Goal: Complete application form: Complete application form

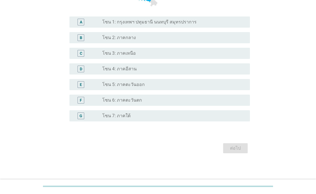
scroll to position [139, 0]
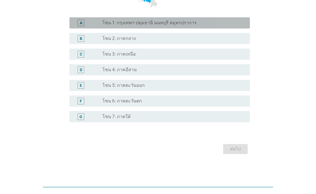
click at [109, 21] on label "โซน 1: กรุงเทพฯ ปทุมธานี นนทบุรี สมุทรปราการ" at bounding box center [149, 23] width 94 height 6
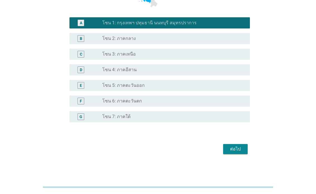
click at [230, 154] on button "ต่อไป" at bounding box center [235, 149] width 25 height 10
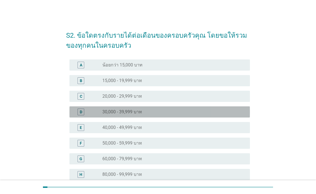
click at [114, 114] on label "30,000 - 39,999 บาท" at bounding box center [122, 112] width 40 height 6
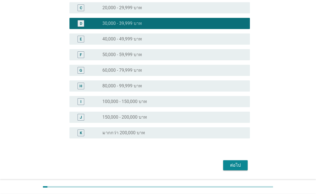
scroll to position [103, 0]
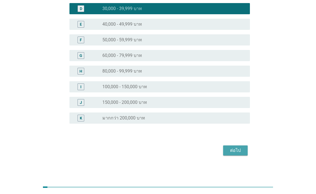
click at [227, 152] on button "ต่อไป" at bounding box center [235, 150] width 25 height 10
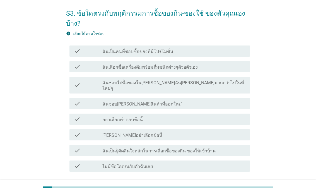
scroll to position [25, 0]
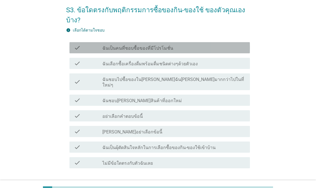
click at [107, 47] on label "ฉันเป็นคนที่ชอบซื้อของที่มีโปรโมชั่น" at bounding box center [137, 48] width 71 height 6
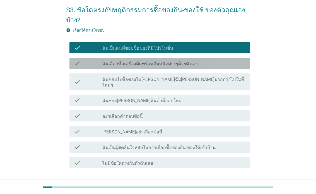
click at [85, 60] on div "check" at bounding box center [88, 63] width 29 height 7
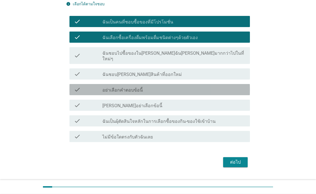
scroll to position [52, 0]
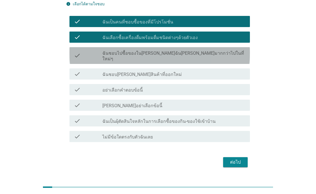
click at [84, 57] on div "check check_box_outline_blank ฉันชอบไปซื้อของใน[PERSON_NAME]ฉัน[PERSON_NAME]มาก…" at bounding box center [159, 55] width 180 height 17
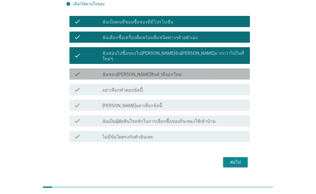
click at [88, 72] on div "check check_box_outline_blank ฉันชอบ[PERSON_NAME]สินค้าที่ออกใหม่" at bounding box center [159, 73] width 180 height 11
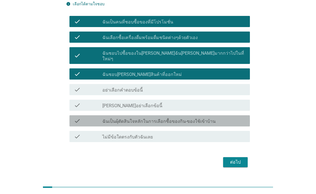
click at [113, 119] on label "ฉันเป็นผุ้ตัดสินใจหลักในการเลือกซื้อของกิน-ของใช้เข้าบ้าน" at bounding box center [158, 122] width 113 height 6
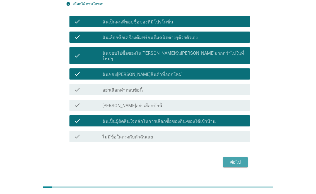
click at [226, 157] on button "ต่อไป" at bounding box center [235, 162] width 25 height 10
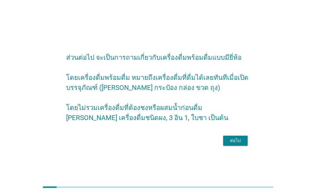
click at [231, 144] on div "ต่อไป" at bounding box center [236, 140] width 16 height 7
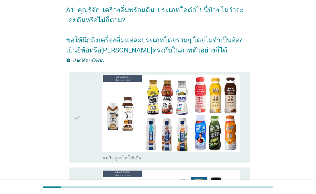
click at [90, 132] on div "check" at bounding box center [88, 117] width 29 height 86
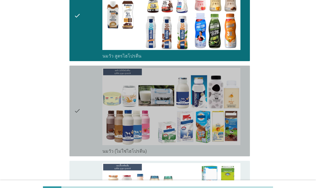
click at [88, 122] on div "check" at bounding box center [88, 111] width 29 height 86
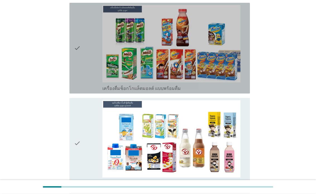
scroll to position [478, 0]
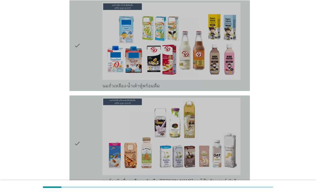
click at [97, 144] on div "check" at bounding box center [88, 144] width 29 height 92
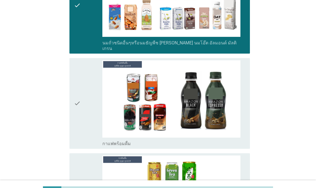
click at [84, 123] on div "check" at bounding box center [88, 103] width 29 height 86
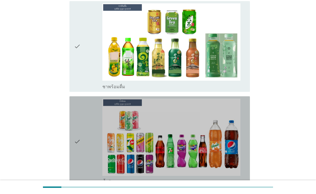
click at [95, 143] on div "check" at bounding box center [88, 141] width 29 height 86
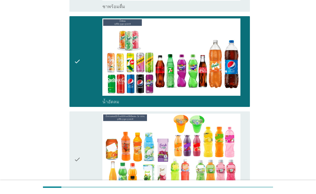
scroll to position [848, 0]
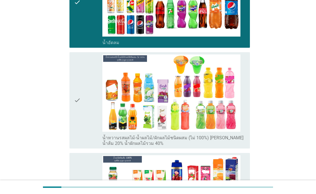
click at [85, 110] on div "check" at bounding box center [88, 100] width 29 height 92
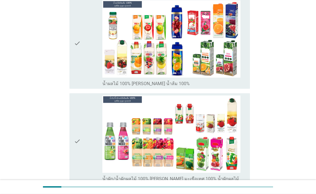
scroll to position [1065, 0]
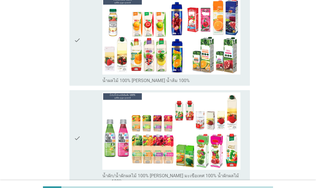
click at [73, 84] on div "check check_box_outline_blank น้ำผลไม้ 100% [PERSON_NAME] น้ำส้ม 100%" at bounding box center [159, 40] width 180 height 91
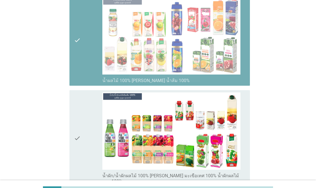
click at [91, 147] on div "check" at bounding box center [88, 138] width 29 height 92
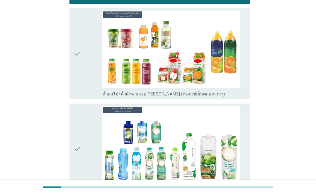
scroll to position [1250, 0]
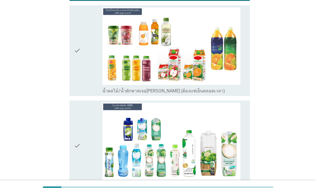
click at [74, 94] on icon "check" at bounding box center [77, 51] width 7 height 86
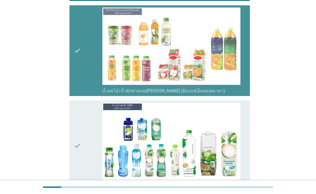
click at [85, 144] on div "check" at bounding box center [88, 146] width 29 height 86
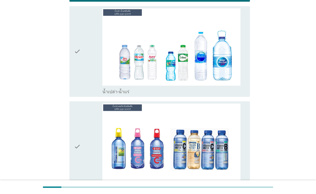
click at [83, 95] on div "check" at bounding box center [88, 51] width 29 height 86
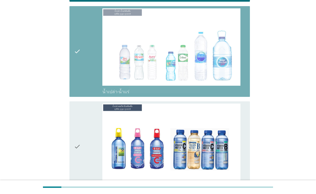
click at [91, 155] on div "check" at bounding box center [88, 146] width 29 height 86
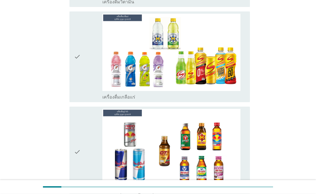
scroll to position [1720, 0]
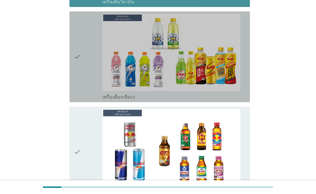
click at [86, 61] on div "check" at bounding box center [88, 57] width 29 height 86
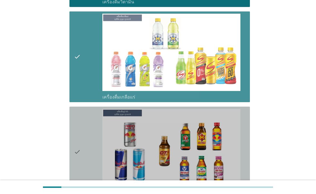
click at [83, 160] on div "check" at bounding box center [88, 152] width 29 height 86
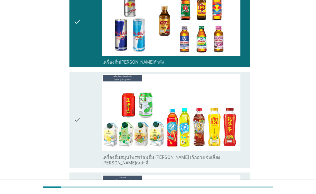
click at [88, 139] on div "check" at bounding box center [88, 120] width 29 height 92
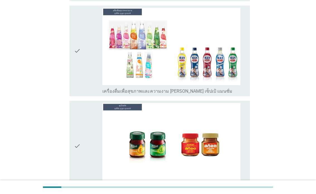
scroll to position [2121, 0]
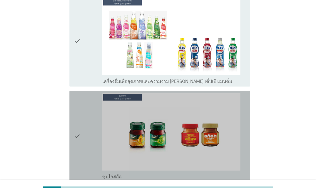
click at [88, 138] on div "check" at bounding box center [88, 136] width 29 height 86
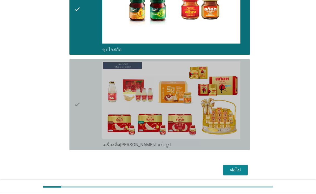
scroll to position [2219, 0]
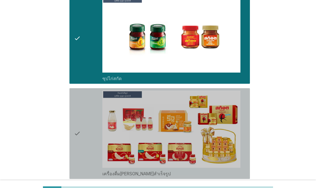
click at [94, 141] on div "check" at bounding box center [88, 133] width 29 height 86
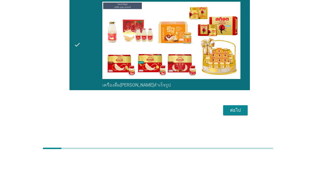
scroll to position [2319, 0]
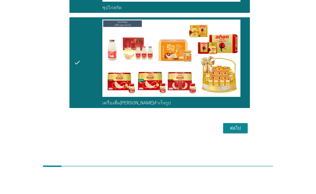
click at [238, 146] on div "ต่อไป" at bounding box center [236, 149] width 16 height 7
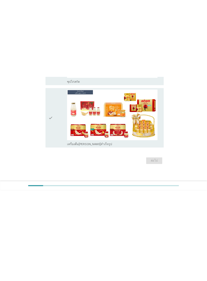
scroll to position [0, 0]
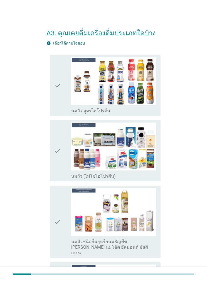
click at [51, 98] on div "check check_box_outline_blank นมวัว สูตรไฮโปรตีน" at bounding box center [105, 85] width 111 height 61
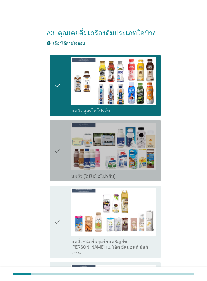
click at [140, 152] on img at bounding box center [113, 147] width 85 height 48
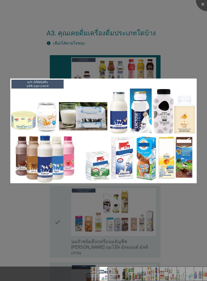
click at [152, 159] on img at bounding box center [103, 131] width 187 height 105
click at [167, 194] on div at bounding box center [103, 140] width 207 height 281
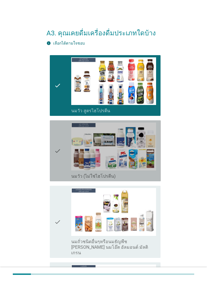
click at [60, 170] on icon "check" at bounding box center [57, 151] width 7 height 57
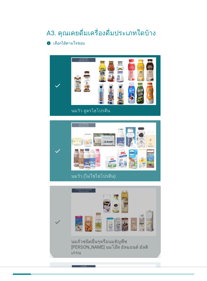
click at [65, 194] on div "check" at bounding box center [62, 222] width 17 height 68
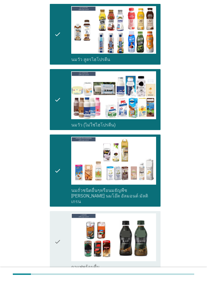
scroll to position [195, 0]
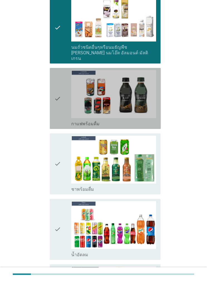
click at [62, 106] on div "check" at bounding box center [62, 98] width 17 height 57
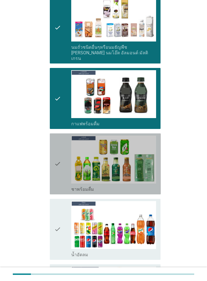
click at [53, 161] on div "check check_box_outline_blank ชาพร้อมดื่ม" at bounding box center [105, 164] width 111 height 61
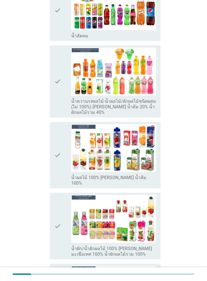
scroll to position [406, 0]
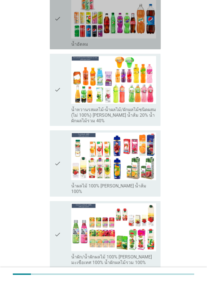
click at [53, 36] on div "check check_box_outline_blank น้ำอัดลม" at bounding box center [105, 18] width 111 height 61
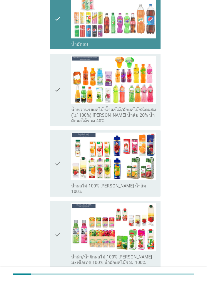
click at [56, 97] on icon "check" at bounding box center [57, 90] width 7 height 68
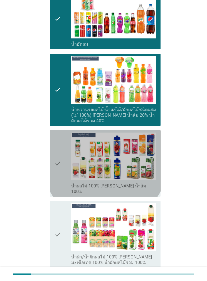
click at [59, 145] on icon "check" at bounding box center [57, 164] width 7 height 62
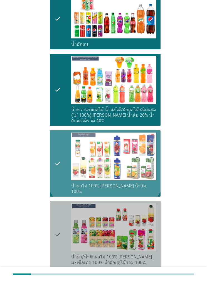
click at [60, 194] on icon "check" at bounding box center [57, 235] width 7 height 62
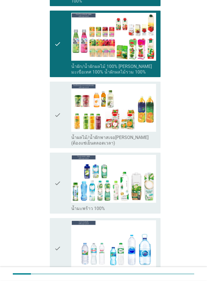
scroll to position [596, 0]
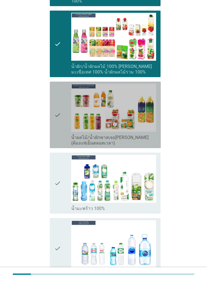
click at [59, 114] on icon "check" at bounding box center [57, 115] width 7 height 62
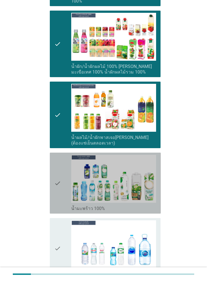
click at [53, 174] on div "check check_box_outline_blank น้ำมะพร้าว 100%" at bounding box center [105, 183] width 111 height 61
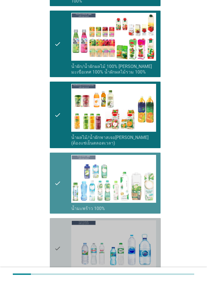
click at [56, 194] on icon "check" at bounding box center [57, 249] width 7 height 57
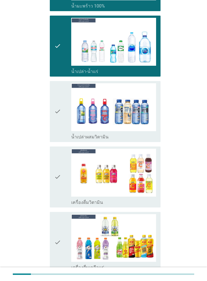
scroll to position [800, 0]
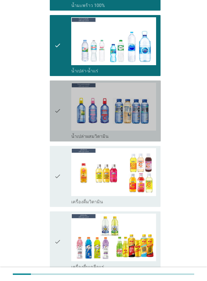
click at [63, 110] on div "check" at bounding box center [62, 111] width 17 height 57
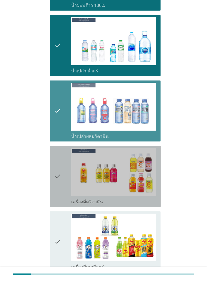
click at [64, 167] on div "check" at bounding box center [62, 176] width 17 height 57
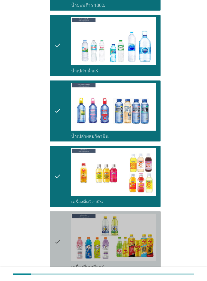
click at [59, 194] on icon "check" at bounding box center [57, 242] width 7 height 57
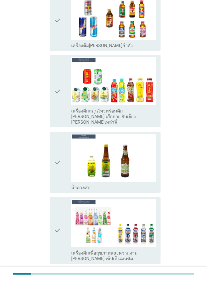
scroll to position [1081, 0]
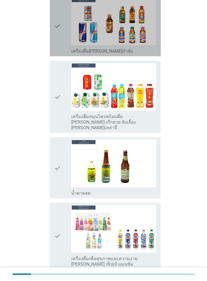
click at [59, 36] on icon "check" at bounding box center [57, 25] width 7 height 57
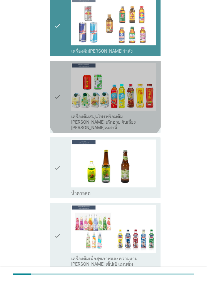
click at [59, 88] on icon "check" at bounding box center [57, 97] width 7 height 68
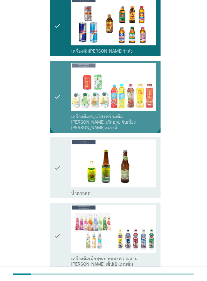
click at [61, 159] on icon "check" at bounding box center [57, 168] width 7 height 57
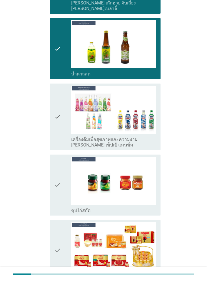
scroll to position [1201, 0]
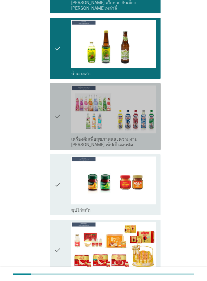
click at [54, 120] on div "check check_box_outline_blank เครื่องดื่มเพื่อสุขภาพและความงาม [PERSON_NAME] เซ…" at bounding box center [105, 116] width 111 height 67
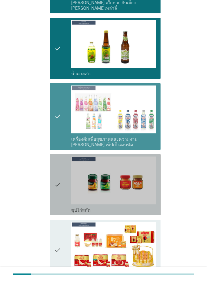
click at [66, 157] on div "check" at bounding box center [62, 185] width 17 height 57
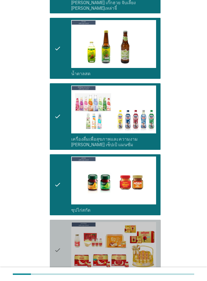
click at [60, 194] on icon "check" at bounding box center [57, 250] width 7 height 57
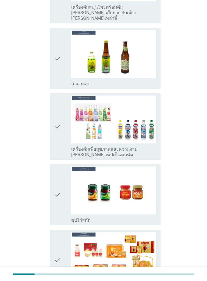
scroll to position [0, 0]
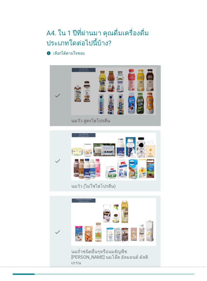
click at [58, 117] on icon "check" at bounding box center [57, 95] width 7 height 57
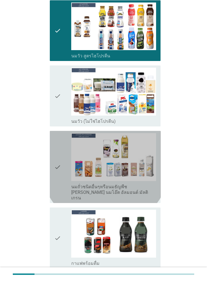
click at [57, 165] on icon "check" at bounding box center [57, 167] width 7 height 68
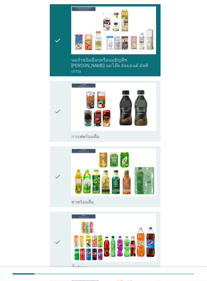
scroll to position [192, 0]
click at [53, 111] on div "check check_box_outline_blank กาแฟพร้อมดื่ม" at bounding box center [105, 111] width 111 height 61
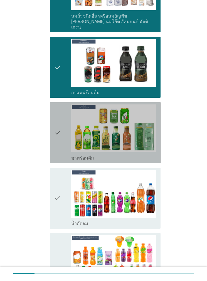
scroll to position [236, 0]
click at [52, 150] on div "check check_box_outline_blank ชาพร้อมดื่ม" at bounding box center [105, 132] width 111 height 61
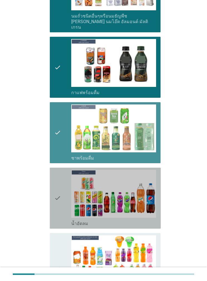
click at [61, 194] on div "check" at bounding box center [62, 198] width 17 height 57
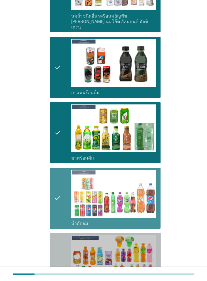
click at [54, 194] on icon "check" at bounding box center [57, 270] width 7 height 68
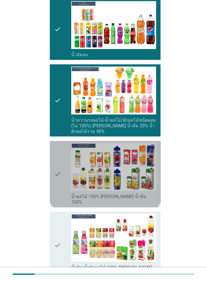
click at [52, 177] on div "check check_box_outline_blank น้ำผลไม้ 100% [PERSON_NAME] น้ำส้ม 100%" at bounding box center [105, 174] width 111 height 67
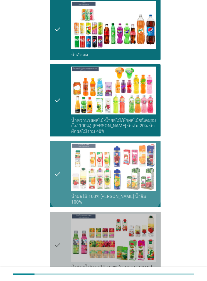
click at [55, 194] on icon "check" at bounding box center [57, 245] width 7 height 62
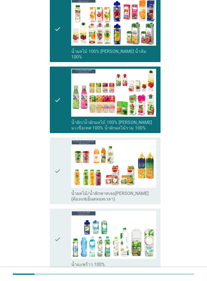
scroll to position [550, 0]
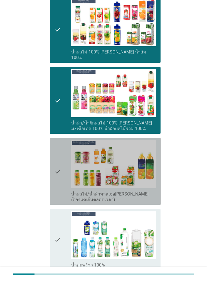
click at [51, 168] on div "check check_box_outline_blank น้ำผลไม้/น้ำผักพาสเจอ[PERSON_NAME] (ต้องแช่เย็นตล…" at bounding box center [105, 171] width 111 height 67
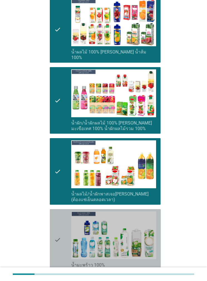
click at [54, 194] on icon "check" at bounding box center [57, 240] width 7 height 57
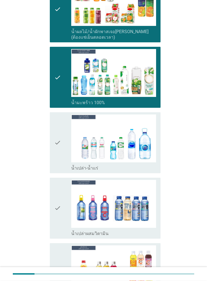
scroll to position [712, 0]
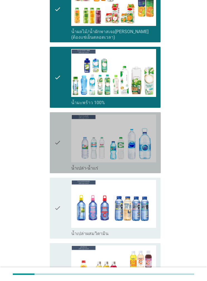
click at [57, 153] on icon "check" at bounding box center [57, 143] width 7 height 57
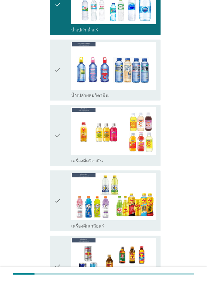
scroll to position [851, 0]
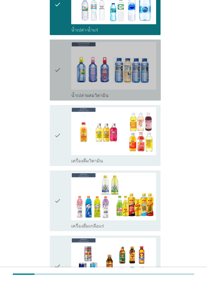
click at [57, 81] on icon "check" at bounding box center [57, 70] width 7 height 57
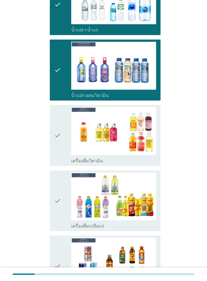
click at [51, 155] on div "check check_box_outline_blank เครื่องดื่มวิตามิน" at bounding box center [105, 135] width 111 height 61
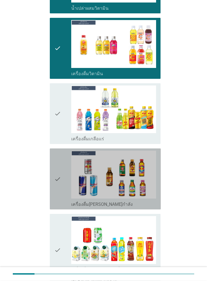
scroll to position [947, 0]
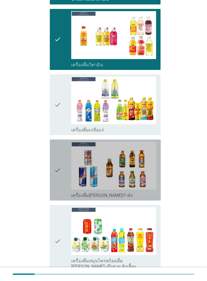
click at [55, 187] on icon "check" at bounding box center [57, 170] width 7 height 57
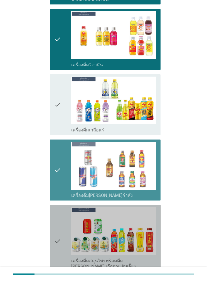
click at [62, 194] on div "check" at bounding box center [62, 241] width 17 height 68
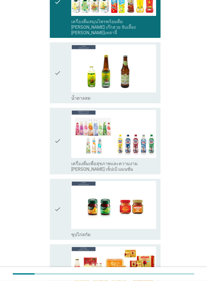
scroll to position [1240, 0]
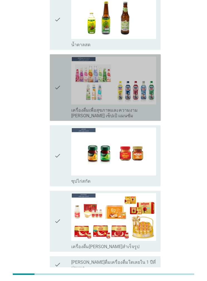
click at [56, 88] on icon "check" at bounding box center [57, 88] width 7 height 62
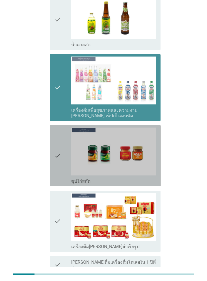
click at [52, 162] on div "check check_box_outline_blank ซุปไก่สกัด" at bounding box center [105, 155] width 111 height 61
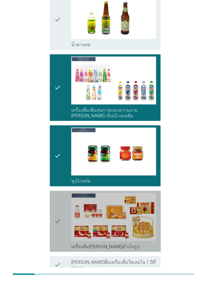
click at [63, 194] on div "check" at bounding box center [62, 221] width 17 height 57
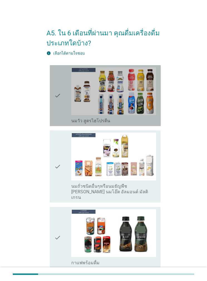
click at [56, 113] on icon "check" at bounding box center [57, 95] width 7 height 57
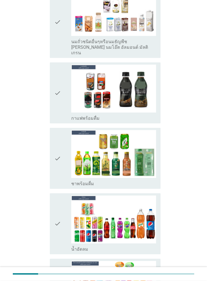
scroll to position [146, 0]
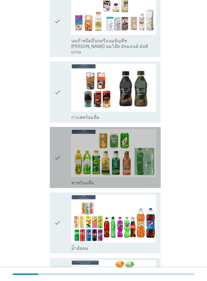
click at [53, 171] on div "check check_box ชาพร้อมดื่ม" at bounding box center [105, 157] width 111 height 61
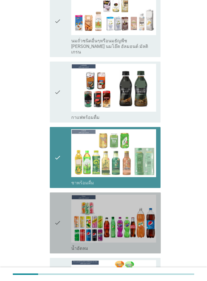
click at [58, 194] on icon "check" at bounding box center [57, 223] width 7 height 57
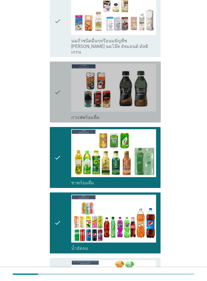
click at [58, 111] on icon "check" at bounding box center [57, 92] width 7 height 57
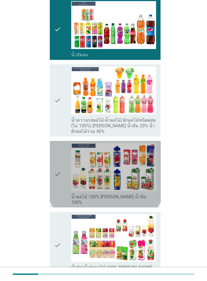
scroll to position [345, 0]
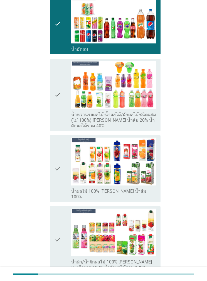
click at [55, 115] on icon "check" at bounding box center [57, 95] width 7 height 68
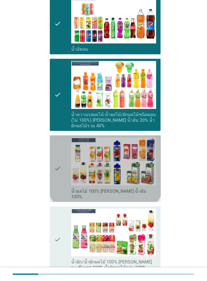
click at [56, 186] on icon "check" at bounding box center [57, 169] width 7 height 62
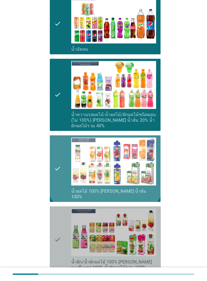
click at [58, 194] on icon "check" at bounding box center [57, 240] width 7 height 62
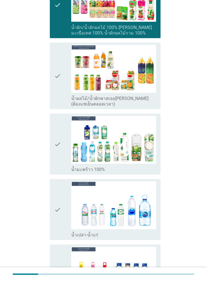
scroll to position [580, 0]
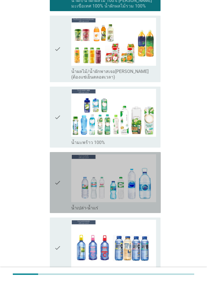
click at [57, 174] on icon "check" at bounding box center [57, 183] width 7 height 57
click at [63, 194] on div "check" at bounding box center [62, 248] width 17 height 57
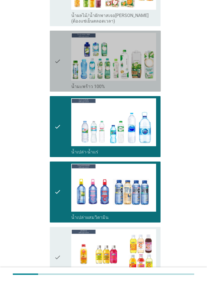
click at [58, 74] on icon "check" at bounding box center [57, 61] width 7 height 57
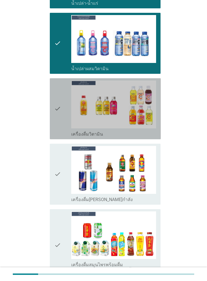
click at [55, 125] on icon "check" at bounding box center [57, 109] width 7 height 57
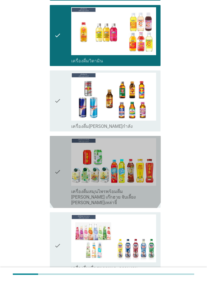
click at [60, 180] on icon "check" at bounding box center [57, 172] width 7 height 68
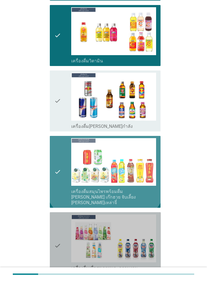
click at [61, 194] on div "check" at bounding box center [62, 246] width 17 height 62
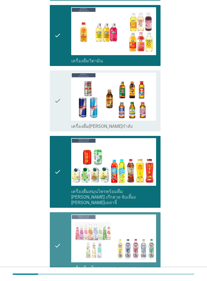
click at [60, 110] on icon "check" at bounding box center [57, 101] width 7 height 57
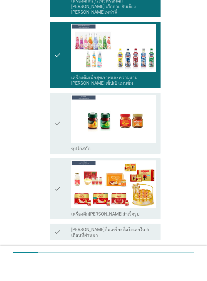
scroll to position [1077, 0]
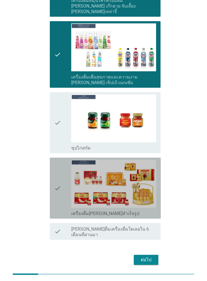
click at [56, 179] on icon "check" at bounding box center [57, 188] width 7 height 57
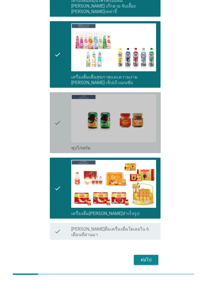
click at [75, 123] on img at bounding box center [113, 119] width 85 height 48
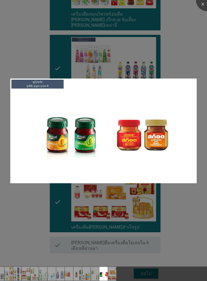
click at [144, 194] on div at bounding box center [103, 140] width 207 height 281
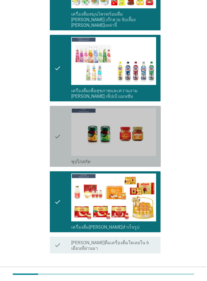
click at [61, 131] on div "check" at bounding box center [62, 136] width 17 height 57
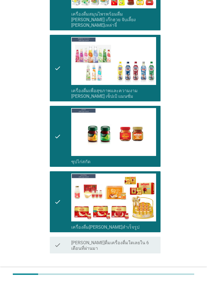
click at [139, 194] on button "ต่อไป" at bounding box center [146, 274] width 25 height 10
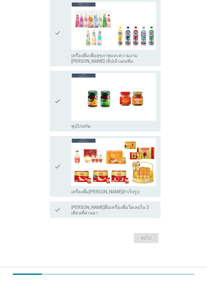
scroll to position [0, 0]
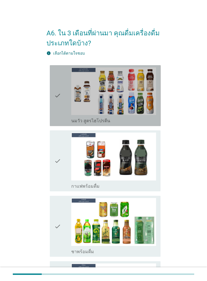
click at [56, 115] on icon "check" at bounding box center [57, 95] width 7 height 57
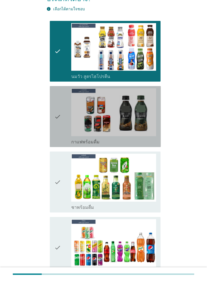
click at [55, 139] on icon "check" at bounding box center [57, 116] width 7 height 57
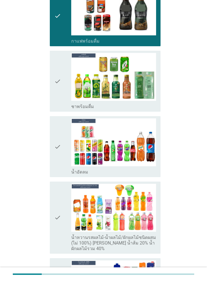
scroll to position [145, 0]
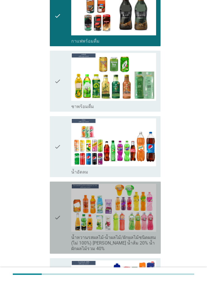
click at [53, 194] on div "check check_box น้ำหวานรสผลไม้-น้ำผลไม้/ผักผลไม้ชนิดผสม (ไม่ 100%) [PERSON_NAME…" at bounding box center [105, 218] width 111 height 72
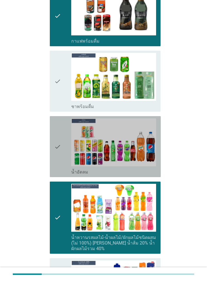
click at [51, 173] on div "check check_box น้ำอัดลม" at bounding box center [105, 146] width 111 height 61
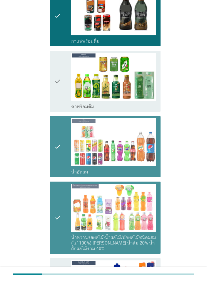
click at [54, 194] on icon "check" at bounding box center [57, 218] width 7 height 68
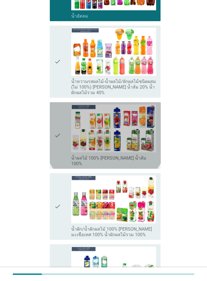
click at [58, 146] on icon "check" at bounding box center [57, 136] width 7 height 62
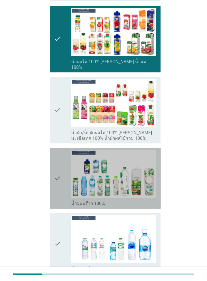
scroll to position [508, 0]
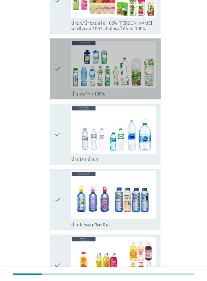
click at [59, 89] on icon "check" at bounding box center [57, 69] width 7 height 57
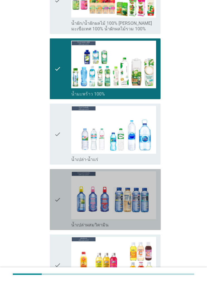
click at [57, 194] on icon "check" at bounding box center [57, 200] width 7 height 57
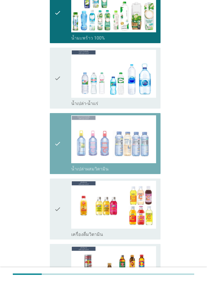
scroll to position [630, 0]
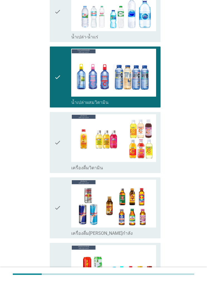
click at [62, 31] on div "check" at bounding box center [62, 11] width 17 height 57
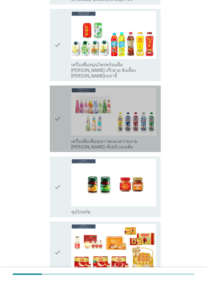
click at [60, 123] on icon "check" at bounding box center [57, 119] width 7 height 62
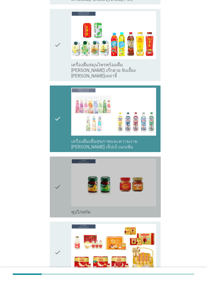
click at [57, 182] on icon "check" at bounding box center [57, 187] width 7 height 57
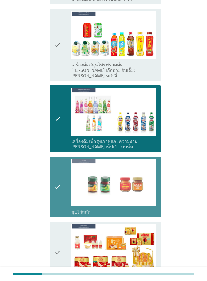
scroll to position [912, 0]
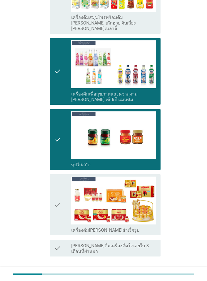
click at [142, 194] on div "ต่อไป" at bounding box center [147, 277] width 16 height 7
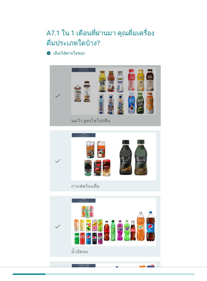
click at [62, 100] on div "check" at bounding box center [62, 95] width 17 height 57
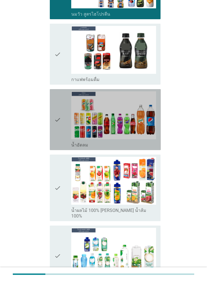
scroll to position [107, 0]
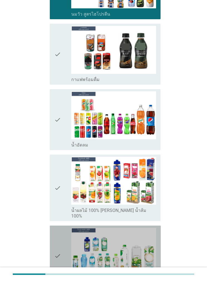
click at [54, 194] on icon "check" at bounding box center [57, 256] width 7 height 57
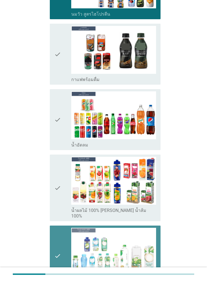
click at [54, 194] on icon "check" at bounding box center [57, 188] width 7 height 62
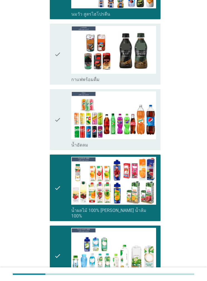
click at [57, 77] on icon "check" at bounding box center [57, 54] width 7 height 57
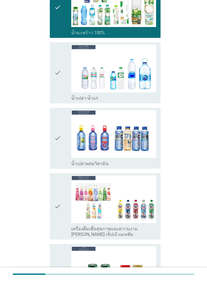
scroll to position [356, 0]
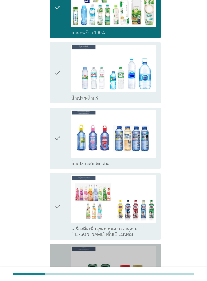
click at [62, 194] on div "check" at bounding box center [62, 275] width 17 height 57
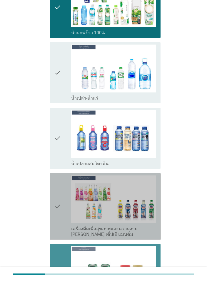
click at [63, 182] on div "check" at bounding box center [62, 207] width 17 height 62
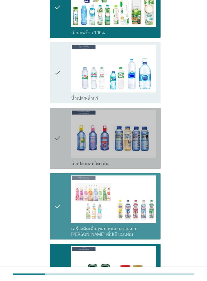
click at [59, 117] on icon "check" at bounding box center [57, 138] width 7 height 57
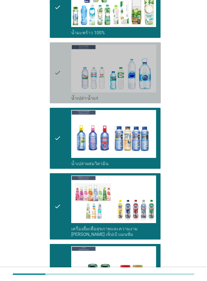
click at [56, 96] on div "check check_box น้ำเปล่า-น้ำแร่" at bounding box center [105, 72] width 111 height 61
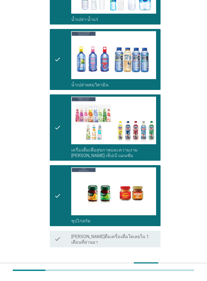
scroll to position [453, 0]
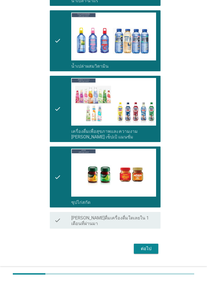
click at [139, 194] on button "ต่อไป" at bounding box center [146, 249] width 25 height 10
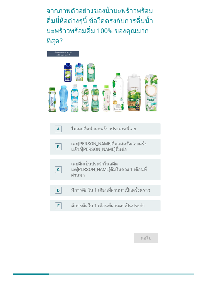
scroll to position [0, 0]
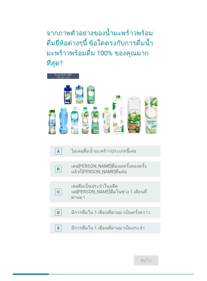
click at [81, 194] on label "มีการดื่มใน 1 เดือนที่ผ่านมาเป็นครั้งคราว" at bounding box center [110, 213] width 79 height 6
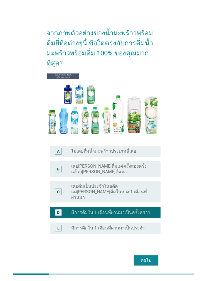
click at [137, 194] on button "ต่อไป" at bounding box center [146, 261] width 25 height 10
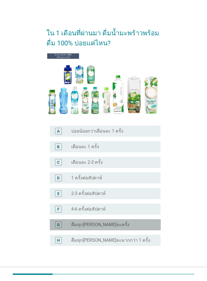
click at [75, 194] on div "G radio_button_unchecked ดื่มทุก[PERSON_NAME]ละครั้ง" at bounding box center [105, 224] width 111 height 11
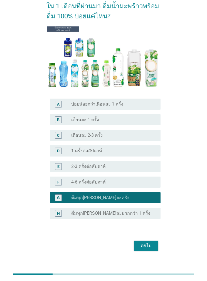
scroll to position [27, 0]
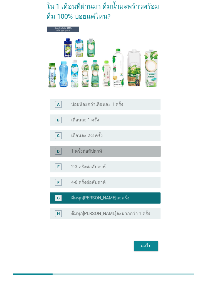
click at [50, 155] on div "D radio_button_unchecked 1 ครั้งต่อสัปดาห์" at bounding box center [105, 151] width 111 height 11
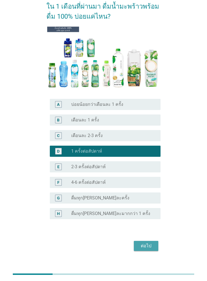
click at [141, 194] on button "ต่อไป" at bounding box center [146, 246] width 25 height 10
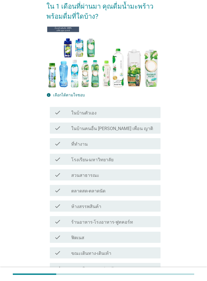
scroll to position [0, 0]
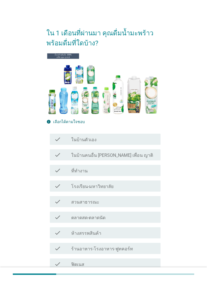
click at [52, 152] on div "check check_box_outline_blank ในบ้านคนอื่น [PERSON_NAME] เพื่อน ญาติ" at bounding box center [105, 154] width 111 height 11
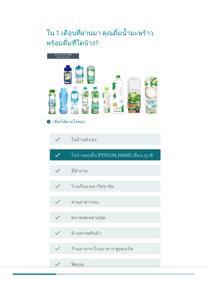
click at [60, 194] on icon "check" at bounding box center [57, 233] width 7 height 7
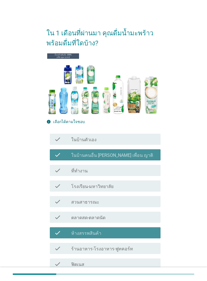
click at [57, 176] on div "check check_box_outline_blank ที่ทำงาน" at bounding box center [105, 170] width 111 height 11
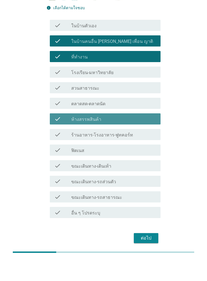
scroll to position [114, 0]
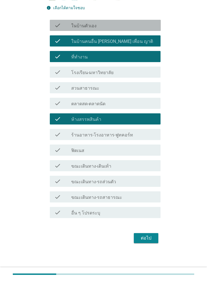
click at [55, 27] on icon "check" at bounding box center [57, 25] width 7 height 7
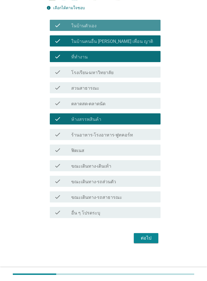
click at [68, 118] on div "check" at bounding box center [62, 119] width 17 height 7
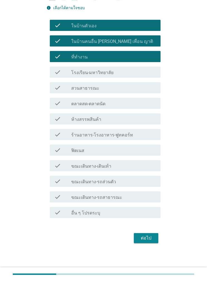
click at [136, 194] on button "ต่อไป" at bounding box center [146, 238] width 25 height 10
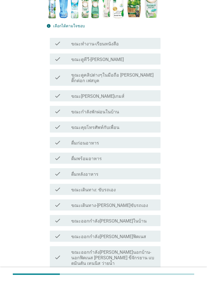
scroll to position [99, 0]
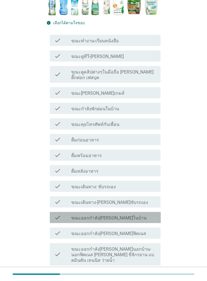
click at [87, 194] on label "ขณะออกกำลัง[PERSON_NAME]ในบ้าน" at bounding box center [109, 219] width 76 height 6
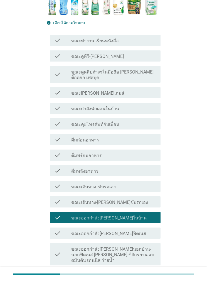
click at [68, 168] on div "check" at bounding box center [62, 171] width 17 height 7
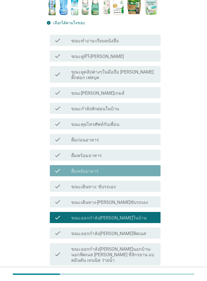
scroll to position [129, 0]
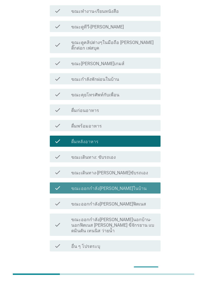
click at [64, 185] on div "check" at bounding box center [62, 188] width 17 height 7
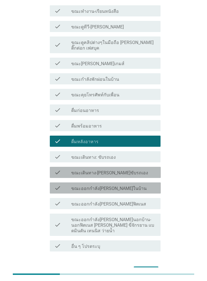
click at [67, 171] on div "check check_box_outline_blank ขณะเดินทาง-[PERSON_NAME]ขับรถเอง" at bounding box center [105, 172] width 111 height 11
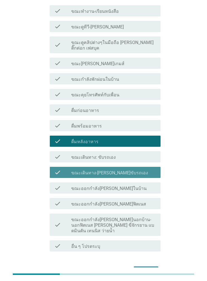
click at [75, 167] on div "check check_box_outline_blank ขณะเดินทาง-[PERSON_NAME]ขับรถเอง" at bounding box center [105, 172] width 111 height 11
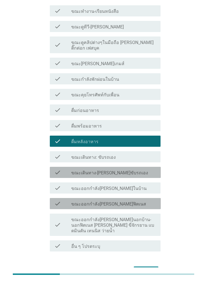
click at [83, 194] on label "ขณะออกกำลัง[PERSON_NAME]ฟิตเนส" at bounding box center [108, 205] width 75 height 6
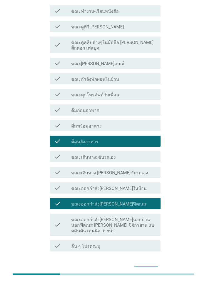
click at [132, 194] on div "ต่อไป" at bounding box center [104, 271] width 115 height 13
click at [147, 194] on div "ต่อไป" at bounding box center [147, 272] width 16 height 7
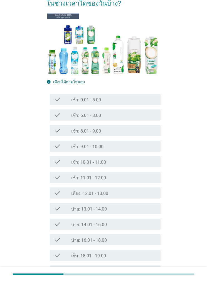
scroll to position [40, 0]
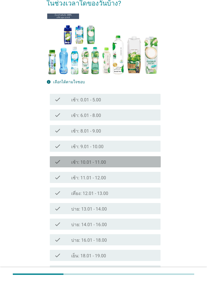
click at [57, 164] on icon "check" at bounding box center [57, 162] width 7 height 7
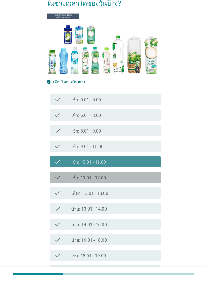
click at [59, 178] on icon "check" at bounding box center [57, 177] width 7 height 7
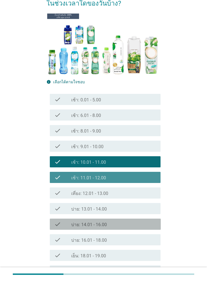
scroll to position [107, 0]
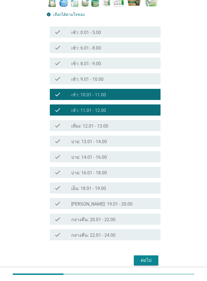
click at [52, 161] on div "check check_box_outline_blank บ่าย: 14.01 - 16.00" at bounding box center [105, 156] width 111 height 11
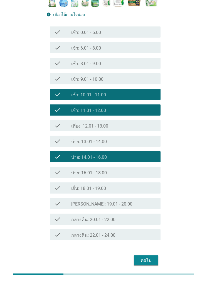
click at [62, 178] on div "check check_box_outline_blank บ่าย: 16.01 - 18.00" at bounding box center [105, 172] width 111 height 11
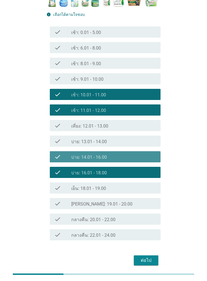
click at [58, 160] on icon "check" at bounding box center [57, 157] width 7 height 7
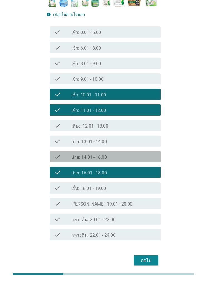
click at [64, 158] on div "check" at bounding box center [62, 157] width 17 height 7
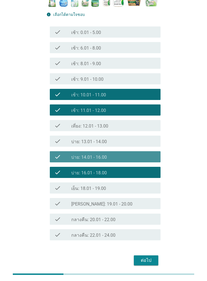
click at [134, 194] on button "ต่อไป" at bounding box center [146, 261] width 25 height 10
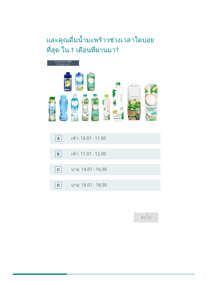
scroll to position [0, 0]
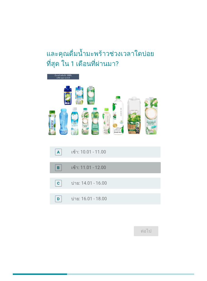
click at [66, 171] on div "B" at bounding box center [62, 168] width 17 height 7
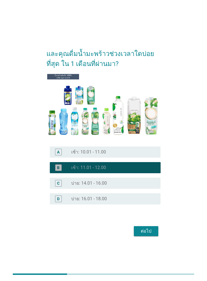
click at [64, 189] on div "C radio_button_unchecked บ่าย: 14.01 - 16.00" at bounding box center [105, 183] width 111 height 11
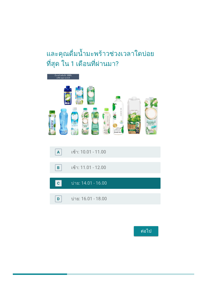
click at [125, 194] on div "ต่อไป" at bounding box center [104, 231] width 115 height 13
click at [142, 194] on div "ต่อไป" at bounding box center [147, 231] width 16 height 7
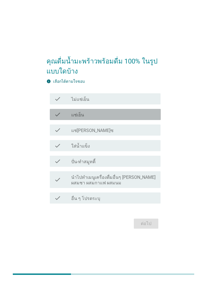
click at [55, 118] on icon "check" at bounding box center [57, 114] width 7 height 7
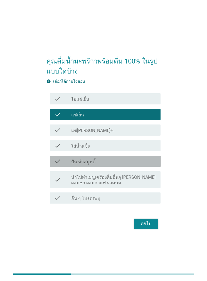
click at [88, 165] on label "ปั่น-ทำสมูทตี้" at bounding box center [83, 162] width 24 height 6
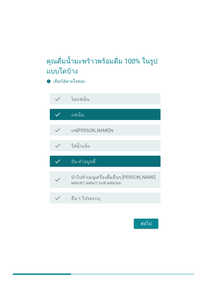
click at [144, 194] on button "ต่อไป" at bounding box center [146, 224] width 25 height 10
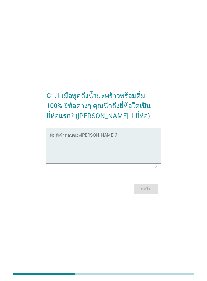
click at [64, 156] on textarea "พิมพ์คำตอบของคุณ ที่นี่" at bounding box center [105, 148] width 111 height 29
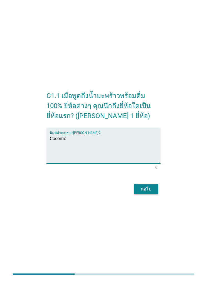
type textarea "Cocomx"
click at [4, 142] on div "C1.1 เมื่อพูดถึงน้ำมะพร้าวพร้อมดื่ม 100% ยี่ห้อต่างๆ คุณนึกถึงยี่ห้อใดเป็นยี่ห้…" at bounding box center [103, 140] width 207 height 281
click at [151, 193] on div "ต่อไป" at bounding box center [147, 189] width 16 height 7
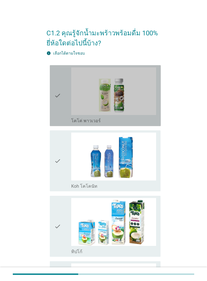
click at [51, 111] on div "check check_box_outline_blank โคโค่ พาวเวอร์" at bounding box center [105, 95] width 111 height 61
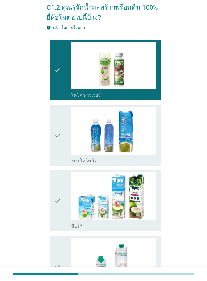
scroll to position [26, 0]
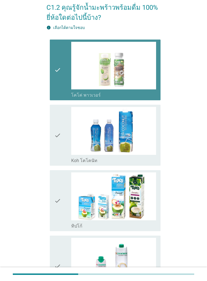
click at [58, 96] on icon "check" at bounding box center [57, 70] width 7 height 57
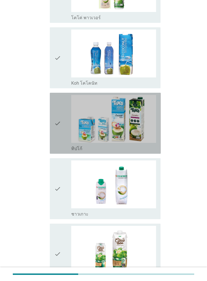
click at [52, 140] on div "check check_box_outline_blank ทิปโก้" at bounding box center [105, 123] width 111 height 61
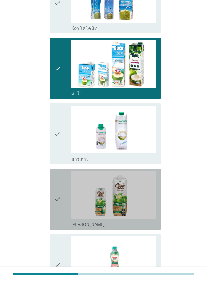
scroll to position [158, 0]
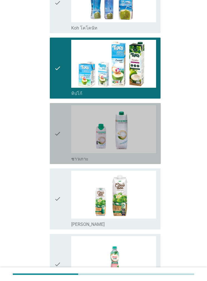
click at [53, 155] on div "check check_box_outline_blank ชาวเกาะ" at bounding box center [105, 133] width 111 height 61
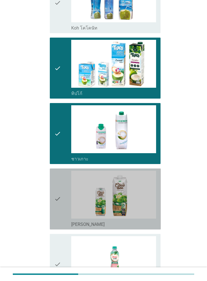
click at [62, 194] on div "check" at bounding box center [62, 199] width 17 height 57
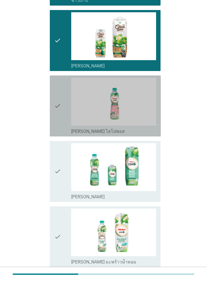
click at [55, 120] on icon "check" at bounding box center [57, 106] width 7 height 57
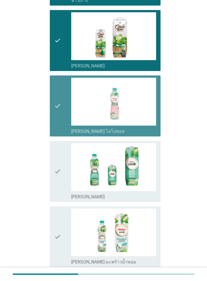
click at [55, 189] on icon "check" at bounding box center [57, 171] width 7 height 57
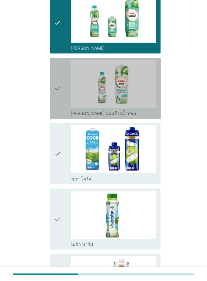
click at [56, 115] on icon "check" at bounding box center [57, 88] width 7 height 57
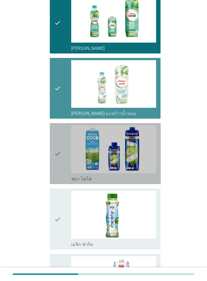
click at [56, 176] on icon "check" at bounding box center [57, 153] width 7 height 57
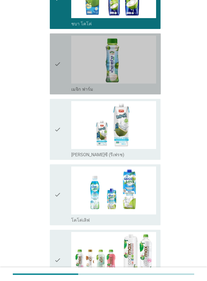
click at [52, 85] on div "check check_box_outline_blank เมจิก ฟาร์ม" at bounding box center [105, 63] width 111 height 61
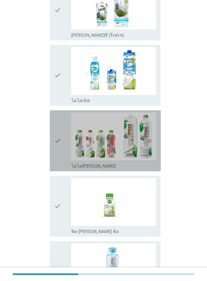
click at [55, 148] on icon "check" at bounding box center [57, 141] width 7 height 57
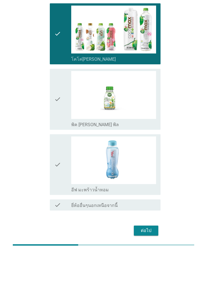
scroll to position [841, 0]
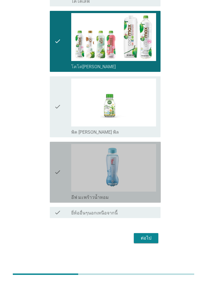
click at [55, 183] on icon "check" at bounding box center [57, 172] width 7 height 57
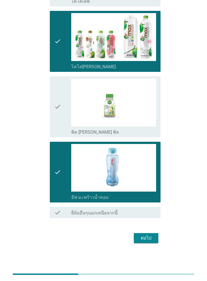
click at [151, 194] on div "ต่อไป" at bounding box center [147, 238] width 16 height 7
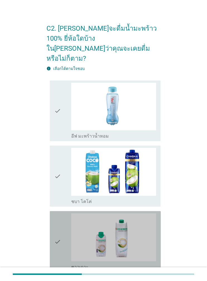
scroll to position [13, 0]
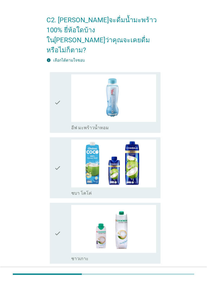
click at [58, 108] on icon "check" at bounding box center [57, 102] width 7 height 57
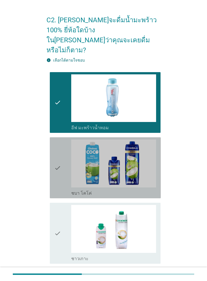
click at [57, 182] on icon "check" at bounding box center [57, 168] width 7 height 57
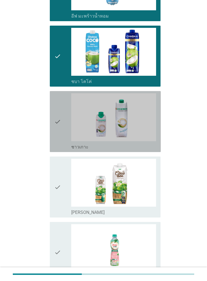
scroll to position [125, 0]
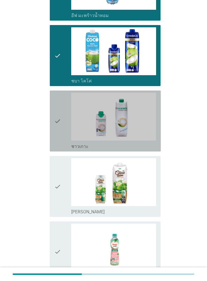
click at [52, 131] on div "check check_box_outline_blank ชาวเกาะ" at bounding box center [105, 121] width 111 height 61
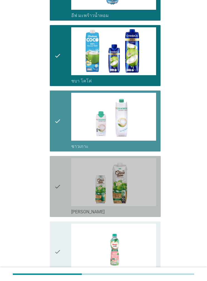
click at [60, 186] on icon "check" at bounding box center [57, 186] width 7 height 57
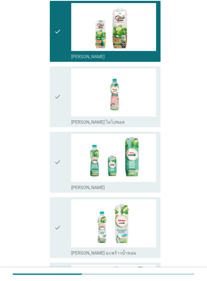
scroll to position [281, 0]
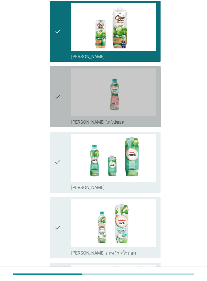
click at [55, 96] on icon "check" at bounding box center [57, 97] width 7 height 57
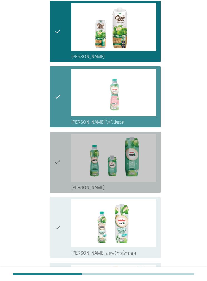
click at [60, 167] on icon "check" at bounding box center [57, 162] width 7 height 57
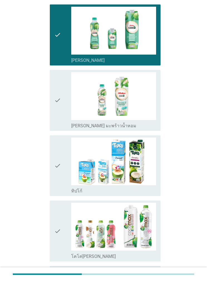
scroll to position [416, 0]
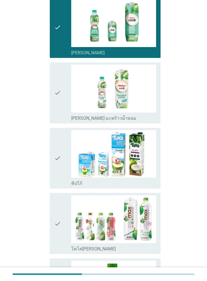
click at [57, 157] on icon "check" at bounding box center [57, 158] width 7 height 57
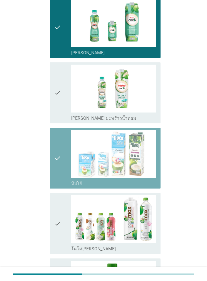
click at [61, 194] on div "check" at bounding box center [62, 224] width 17 height 57
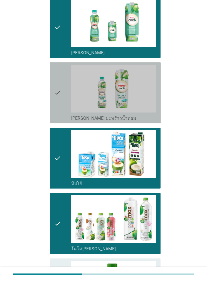
click at [53, 92] on div "check check_box_outline_blank [PERSON_NAME] มะพร้าวน้ำหอม" at bounding box center [105, 92] width 111 height 61
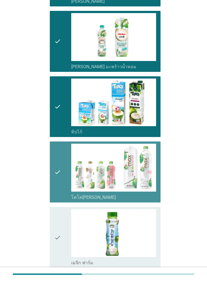
scroll to position [501, 0]
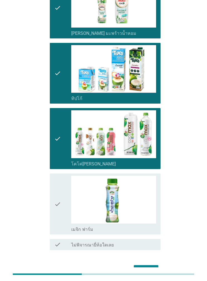
click at [57, 151] on icon "check" at bounding box center [57, 138] width 7 height 57
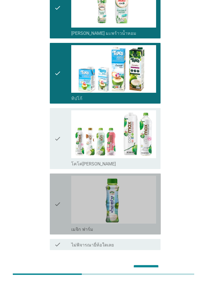
click at [55, 191] on icon "check" at bounding box center [57, 204] width 7 height 57
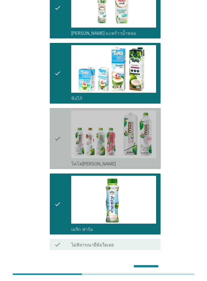
click at [59, 129] on icon "check" at bounding box center [57, 138] width 7 height 57
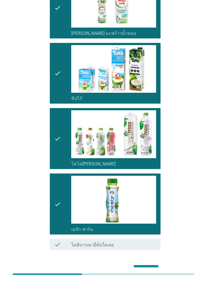
click at [156, 194] on button "ต่อไป" at bounding box center [146, 271] width 25 height 10
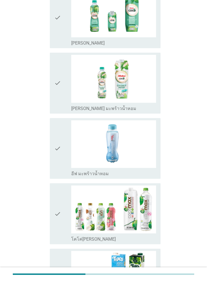
scroll to position [406, 0]
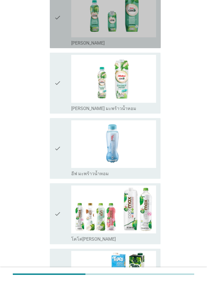
click at [60, 42] on icon "check" at bounding box center [57, 17] width 7 height 57
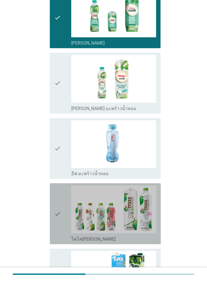
click at [68, 194] on div "check" at bounding box center [62, 214] width 17 height 57
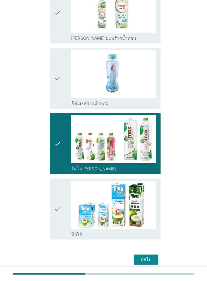
scroll to position [475, 0]
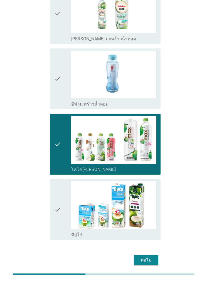
click at [139, 194] on button "ต่อไป" at bounding box center [146, 260] width 25 height 10
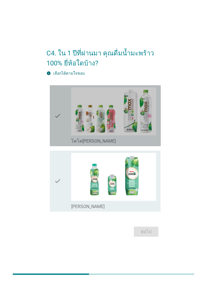
click at [56, 144] on icon "check" at bounding box center [57, 116] width 7 height 57
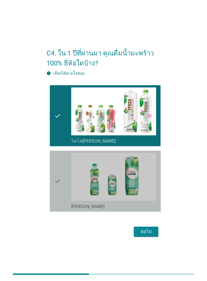
click at [57, 179] on icon "check" at bounding box center [57, 181] width 7 height 57
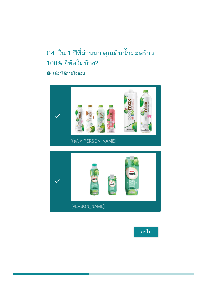
click at [139, 194] on button "ต่อไป" at bounding box center [146, 232] width 25 height 10
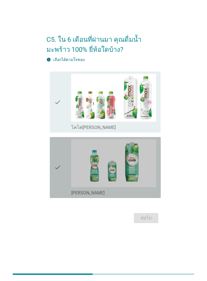
scroll to position [36, 0]
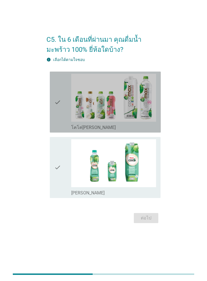
click at [55, 105] on icon "check" at bounding box center [57, 102] width 7 height 57
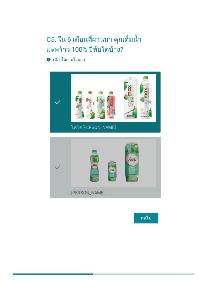
click at [53, 157] on div "check check_box [PERSON_NAME]" at bounding box center [105, 167] width 111 height 61
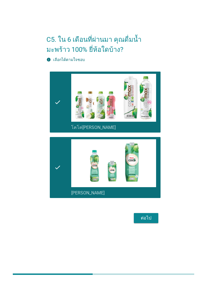
click at [141, 194] on div "ต่อไป" at bounding box center [147, 218] width 16 height 7
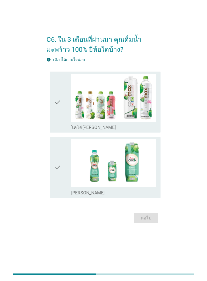
scroll to position [0, 0]
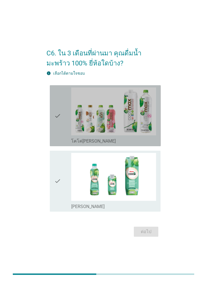
click at [54, 140] on icon "check" at bounding box center [57, 116] width 7 height 57
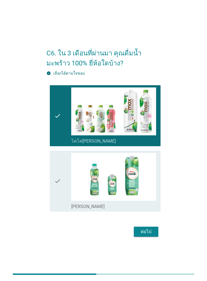
click at [141, 194] on div "ต่อไป" at bounding box center [147, 232] width 16 height 7
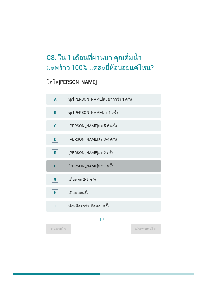
click at [58, 172] on div "F [PERSON_NAME]ละ 1 ครั้ง" at bounding box center [104, 166] width 115 height 11
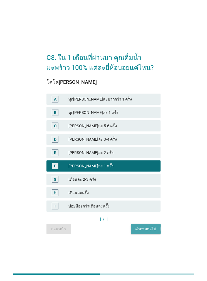
click at [139, 194] on button "คำถามต่อไป" at bounding box center [146, 229] width 30 height 10
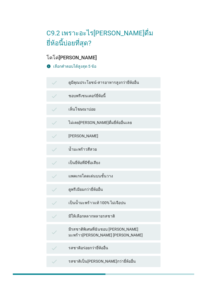
click at [81, 194] on div "มีรสชาติพิเศษที่ฉันชอบ [PERSON_NAME] มะพร้าว[PERSON_NAME] [PERSON_NAME]" at bounding box center [113, 233] width 88 height 12
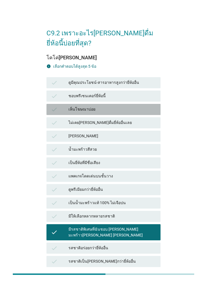
click at [58, 106] on div "check" at bounding box center [60, 109] width 18 height 7
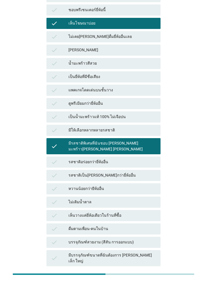
scroll to position [93, 0]
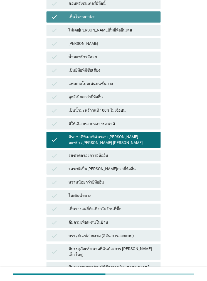
click at [56, 14] on icon "check" at bounding box center [54, 17] width 7 height 7
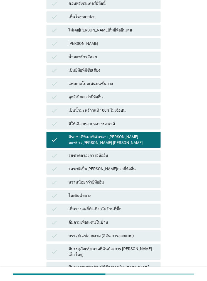
click at [70, 194] on div "check มีบรรจุภัณฑ์ขนาดที่ฉันต้องการ [PERSON_NAME] เล็ก ใหญ่" at bounding box center [104, 252] width 115 height 16
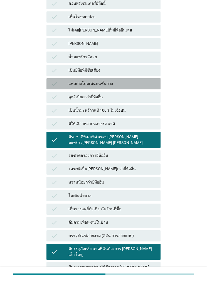
click at [50, 78] on div "check แพคเกจโดดเด่นบนชั้นวาง" at bounding box center [104, 83] width 115 height 11
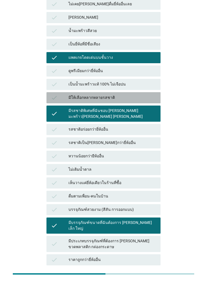
scroll to position [119, 0]
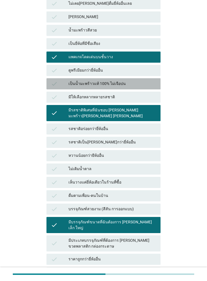
click at [60, 81] on div "check" at bounding box center [60, 84] width 18 height 7
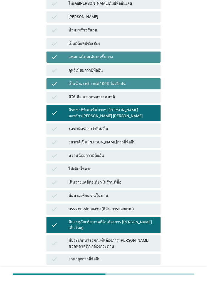
click at [53, 54] on icon "check" at bounding box center [54, 57] width 7 height 7
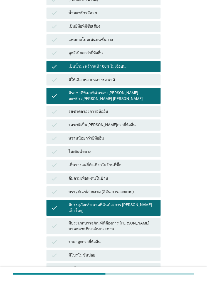
scroll to position [154, 0]
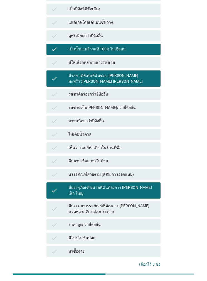
click at [139, 194] on div "คำถามต่อไป" at bounding box center [146, 283] width 21 height 6
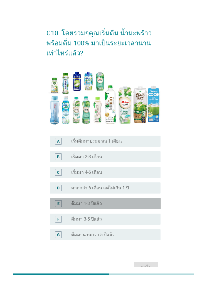
click at [66, 194] on div "E radio_button_unchecked ดื่มมา 1-3 ปีแล้ว" at bounding box center [105, 203] width 111 height 11
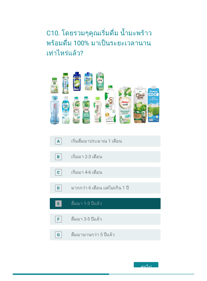
scroll to position [36, 0]
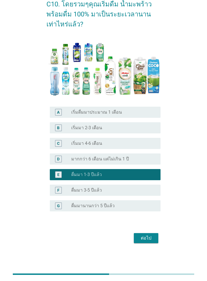
click at [142, 194] on button "ต่อไป" at bounding box center [146, 238] width 25 height 10
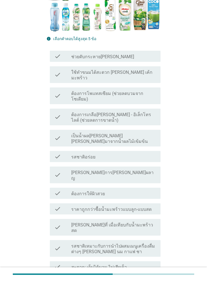
scroll to position [123, 0]
click at [61, 130] on div "check check_box_outline_blank เป็นน้ำผล[PERSON_NAME][PERSON_NAME]มาจากน้ำผลไม้เ…" at bounding box center [105, 138] width 111 height 17
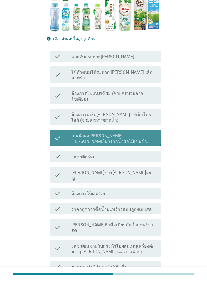
click at [73, 194] on label "รสชาติเหมาะกับการนำไปผสมเมนูเครื่องดื่มต่างๆ [PERSON_NAME] นม กาแฟ ชา" at bounding box center [113, 249] width 85 height 11
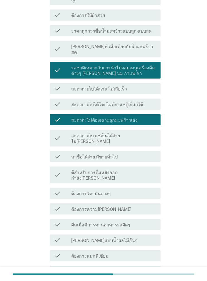
scroll to position [370, 0]
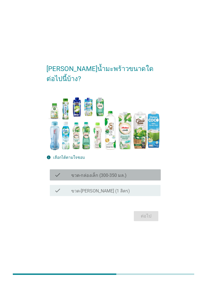
click at [59, 178] on icon "check" at bounding box center [57, 175] width 7 height 7
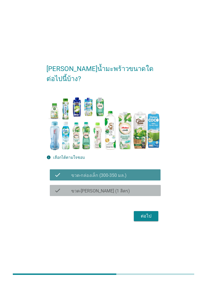
click at [61, 194] on div "check check_box_outline_blank ขวด-[PERSON_NAME] (1 ลิตร)" at bounding box center [105, 190] width 111 height 11
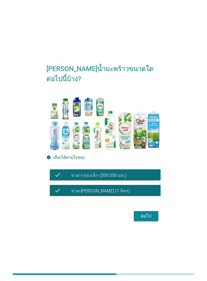
click at [141, 194] on button "ต่อไป" at bounding box center [146, 216] width 25 height 10
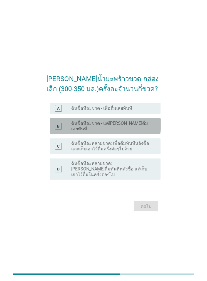
click at [59, 134] on div "B radio_button_unchecked ฉันซื้อทีละขวด - แต่[PERSON_NAME]ดื่มเลยทันที" at bounding box center [105, 127] width 111 height 16
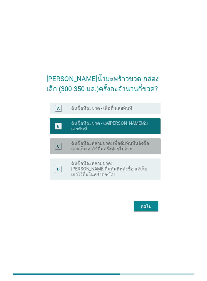
click at [63, 152] on div "C" at bounding box center [62, 146] width 17 height 11
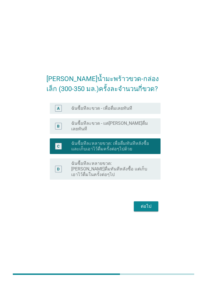
click at [145, 194] on button "ต่อไป" at bounding box center [146, 207] width 25 height 10
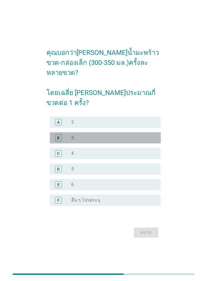
click at [56, 137] on div "B" at bounding box center [58, 138] width 7 height 7
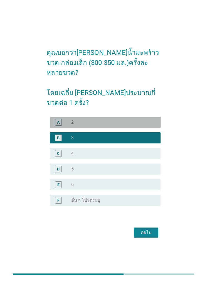
click at [50, 122] on div "A radio_button_unchecked 2" at bounding box center [105, 122] width 111 height 11
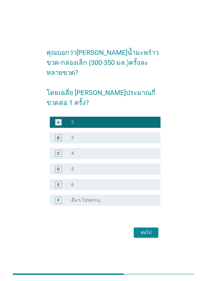
click at [140, 194] on form "คุณบอกว่า[PERSON_NAME]น้ำมะพร้าวขวด-กล่องเล็ก (300-350 มล.)ครั้งละหลายขวด? โดยเ…" at bounding box center [104, 140] width 115 height 197
click at [140, 194] on div "ต่อไป" at bounding box center [147, 233] width 16 height 7
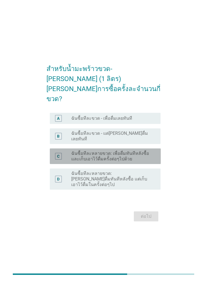
click at [55, 160] on div "C" at bounding box center [58, 156] width 7 height 7
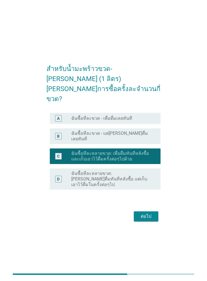
click at [144, 194] on button "ต่อไป" at bounding box center [146, 217] width 25 height 10
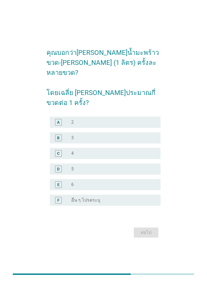
click at [55, 124] on div "A" at bounding box center [58, 122] width 9 height 7
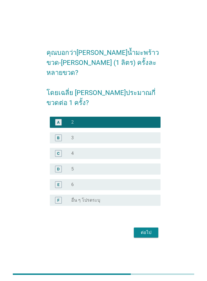
click at [143, 194] on div "ต่อไป" at bounding box center [147, 233] width 16 height 7
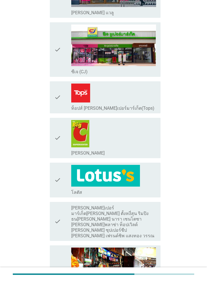
scroll to position [379, 0]
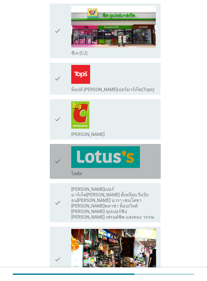
click at [56, 167] on icon "check" at bounding box center [57, 161] width 7 height 30
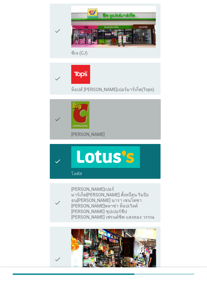
click at [52, 113] on div "check check_box_outline_blank [PERSON_NAME]" at bounding box center [105, 119] width 111 height 40
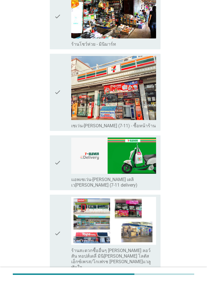
click at [59, 99] on icon "check" at bounding box center [57, 92] width 7 height 73
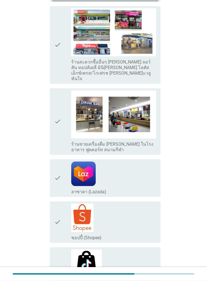
scroll to position [849, 0]
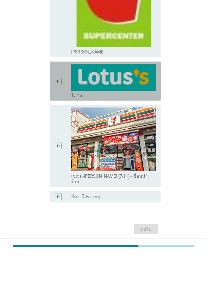
scroll to position [119, 0]
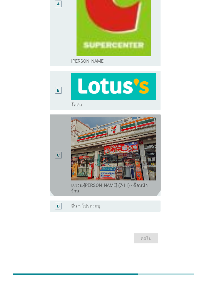
click at [59, 149] on div "C" at bounding box center [58, 155] width 9 height 77
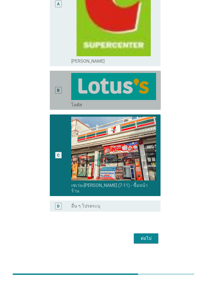
click at [59, 103] on div "B" at bounding box center [58, 90] width 9 height 35
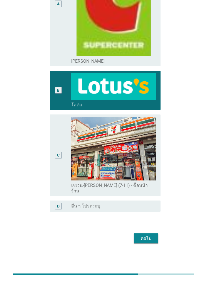
click at [142, 194] on div "ต่อไป" at bounding box center [147, 238] width 16 height 7
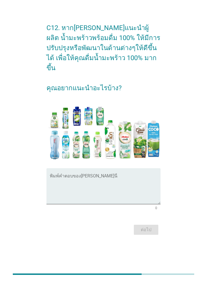
scroll to position [0, 0]
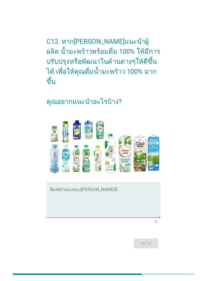
click at [54, 194] on textarea "พิมพ์คำตอบของคุณ ที่นี่" at bounding box center [105, 203] width 111 height 29
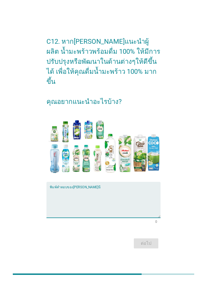
scroll to position [13, 0]
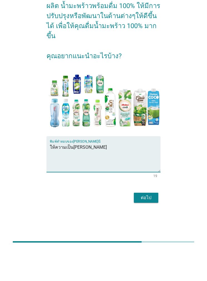
type textarea "ให้ความเป็น[PERSON_NAME]"
click at [183, 158] on div "C12. หาก[PERSON_NAME]แนะนำผู้ผลิต น้ำมะพร้าวพร้อมดื่ม 100% ให้มีการปรับปรุงหรือ…" at bounding box center [103, 127] width 185 height 229
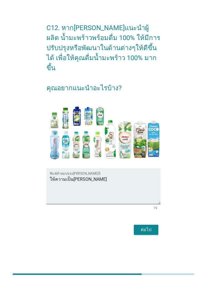
click at [154, 194] on button "ต่อไป" at bounding box center [146, 230] width 25 height 10
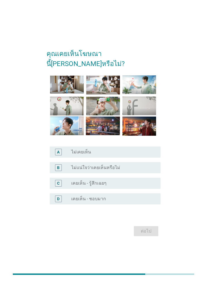
click at [61, 171] on div "B" at bounding box center [58, 168] width 7 height 7
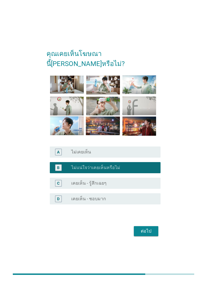
click at [149, 194] on div "ต่อไป" at bounding box center [147, 231] width 16 height 7
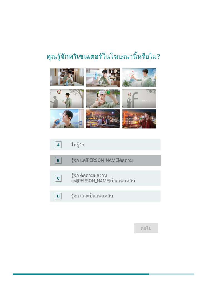
click at [62, 164] on div "B" at bounding box center [58, 160] width 9 height 7
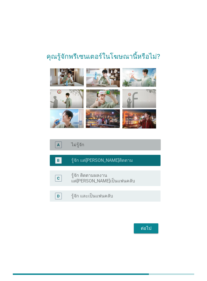
click at [83, 148] on label "ไม่รู้จัก" at bounding box center [77, 145] width 13 height 6
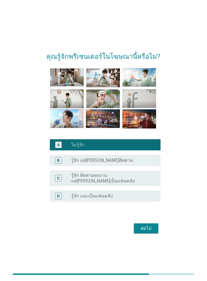
click at [146, 194] on div "ต่อไป" at bounding box center [147, 228] width 16 height 7
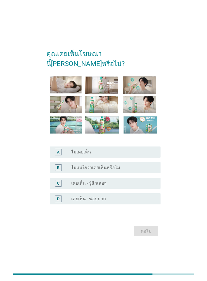
click at [67, 184] on div "C radio_button_unchecked เคยเห็น - รู้สึกเฉยๆ" at bounding box center [105, 183] width 111 height 11
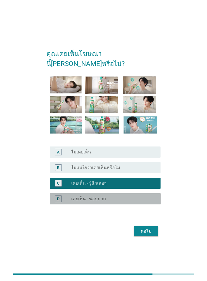
click at [91, 194] on label "เคยเห็น - ชอบมาก" at bounding box center [88, 199] width 35 height 6
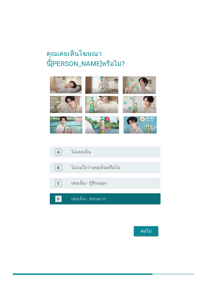
click at [142, 194] on div "ต่อไป" at bounding box center [147, 231] width 16 height 7
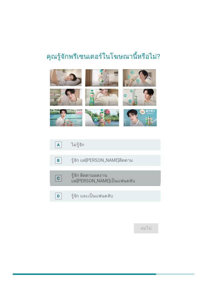
click at [85, 184] on label "รู้จัก ติดตามผลงาน แต่[PERSON_NAME]เป็นแฟนคลับ" at bounding box center [111, 178] width 81 height 11
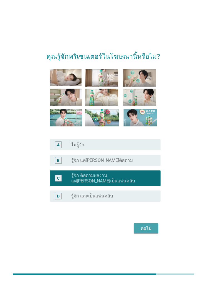
click at [140, 194] on div "ต่อไป" at bounding box center [147, 228] width 16 height 7
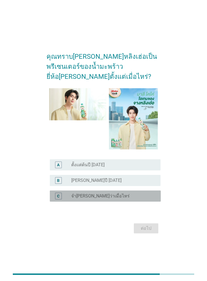
click at [67, 194] on div "C" at bounding box center [62, 196] width 17 height 7
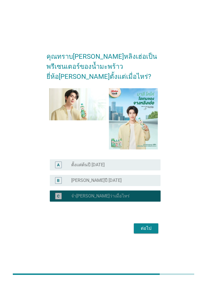
click at [145, 194] on button "ต่อไป" at bounding box center [146, 229] width 25 height 10
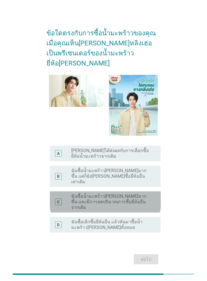
click at [62, 194] on div "C" at bounding box center [58, 202] width 7 height 7
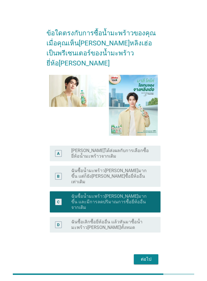
click at [143, 194] on div "ต่อไป" at bounding box center [147, 259] width 16 height 7
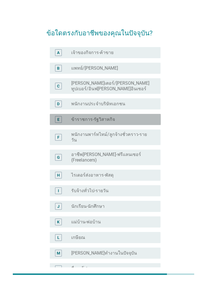
click at [62, 116] on div "E" at bounding box center [58, 119] width 9 height 7
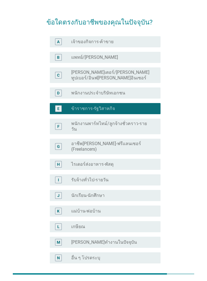
scroll to position [17, 0]
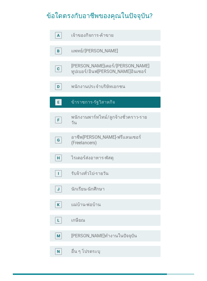
click at [154, 194] on div "ต่อไป" at bounding box center [147, 284] width 16 height 7
